Goal: Task Accomplishment & Management: Complete application form

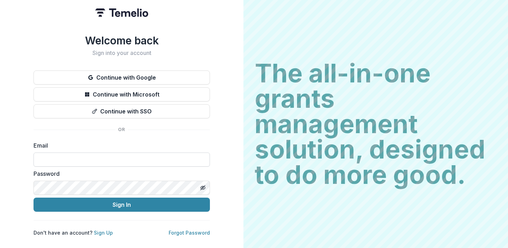
click at [59, 156] on input at bounding box center [121, 160] width 176 height 14
type input "**********"
click at [83, 209] on div "**********" at bounding box center [121, 135] width 176 height 202
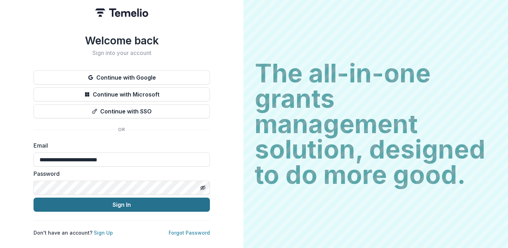
click at [81, 204] on button "Sign In" at bounding box center [121, 205] width 176 height 14
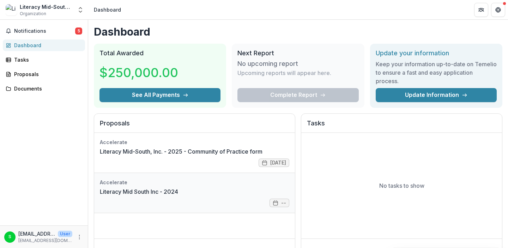
click at [143, 190] on link "Literacy Mid South Inc - 2024" at bounding box center [139, 192] width 78 height 8
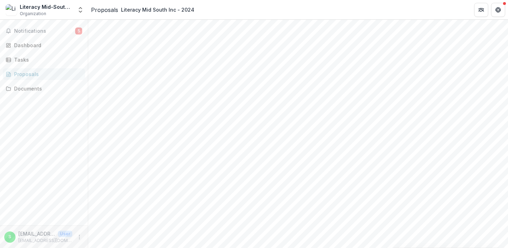
scroll to position [0, 404]
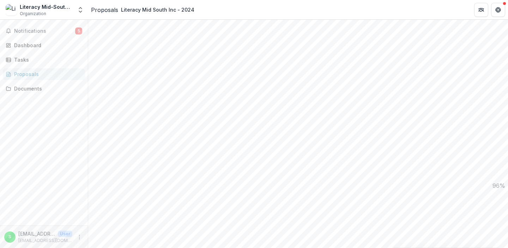
drag, startPoint x: 284, startPoint y: 162, endPoint x: 115, endPoint y: 25, distance: 217.9
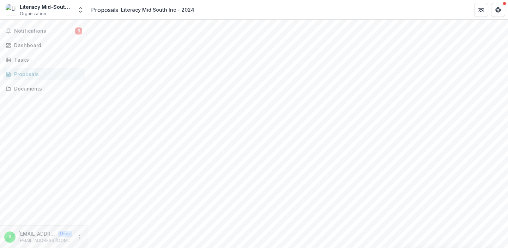
drag, startPoint x: 245, startPoint y: 166, endPoint x: 204, endPoint y: 140, distance: 48.4
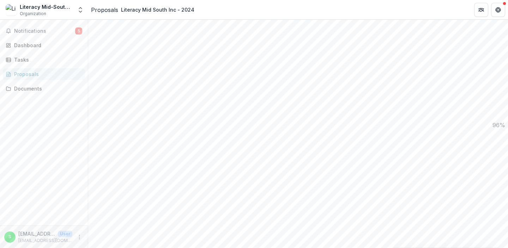
scroll to position [644, 0]
drag, startPoint x: 240, startPoint y: 165, endPoint x: 177, endPoint y: 181, distance: 64.4
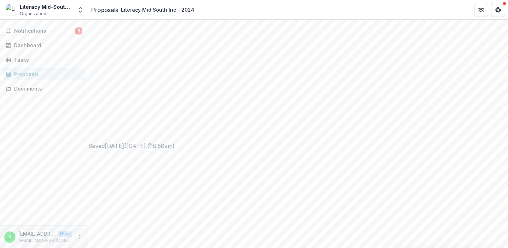
scroll to position [400, 0]
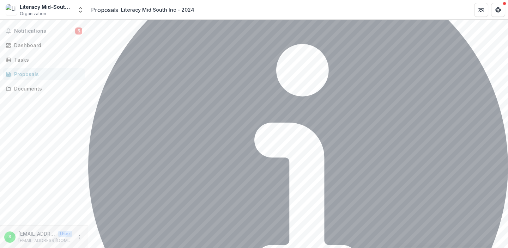
scroll to position [1507, 0]
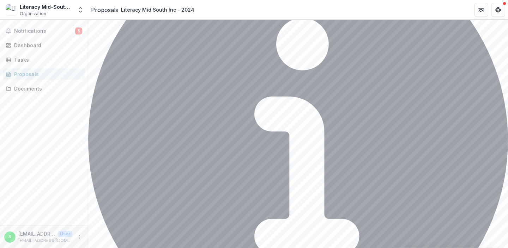
drag, startPoint x: 118, startPoint y: 51, endPoint x: 241, endPoint y: 136, distance: 149.5
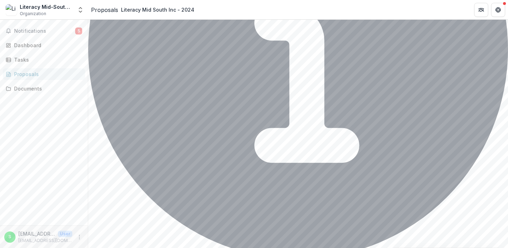
scroll to position [1590, 0]
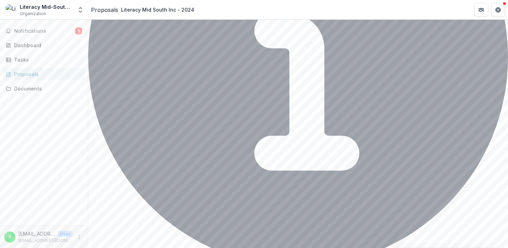
copy div "**********"
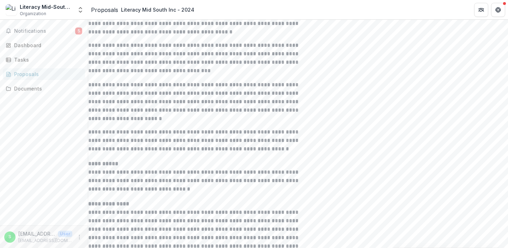
scroll to position [2532, 0]
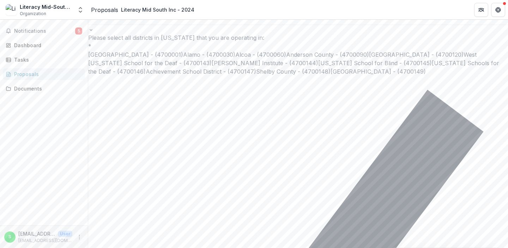
scroll to position [2014, 0]
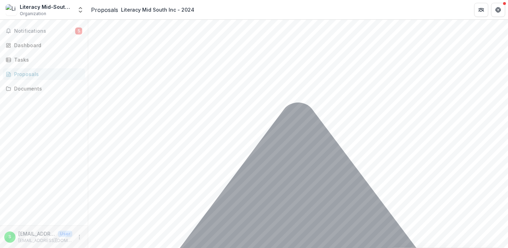
scroll to position [1254, 0]
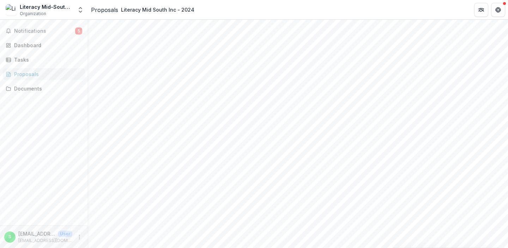
scroll to position [133, 0]
